Goal: Task Accomplishment & Management: Manage account settings

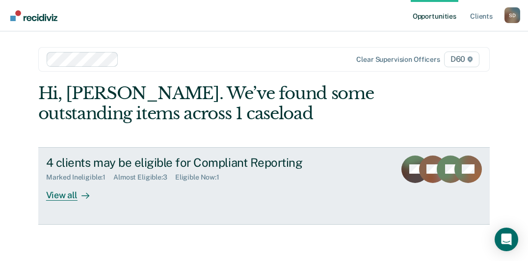
click at [137, 160] on div "4 clients may be eligible for Compliant Reporting" at bounding box center [216, 162] width 341 height 14
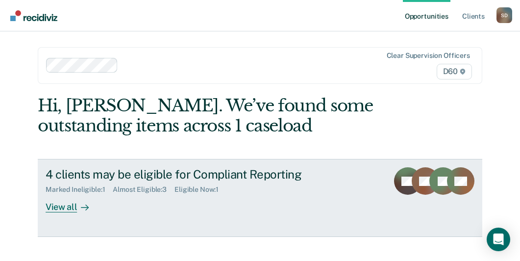
click at [49, 167] on div "4 clients may be eligible for Compliant Reporting" at bounding box center [213, 174] width 335 height 14
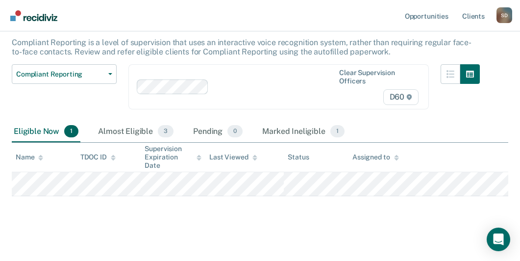
scroll to position [64, 0]
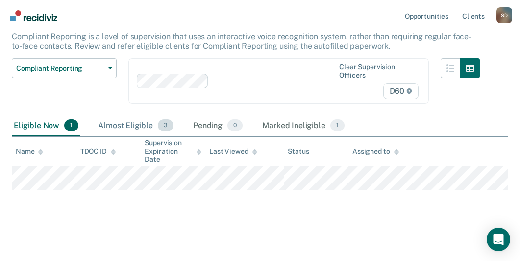
click at [160, 129] on span "3" at bounding box center [166, 125] width 16 height 13
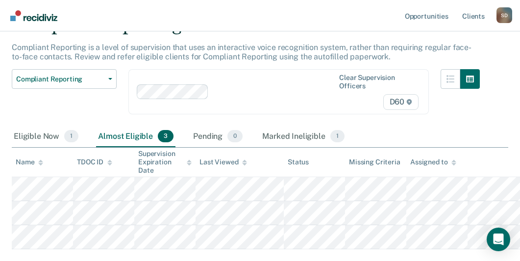
scroll to position [0, 0]
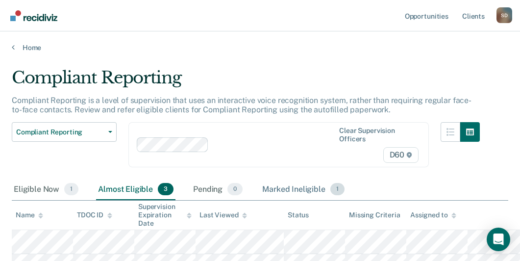
click at [326, 188] on div "Marked Ineligible 1" at bounding box center [303, 190] width 86 height 22
